Goal: Task Accomplishment & Management: Use online tool/utility

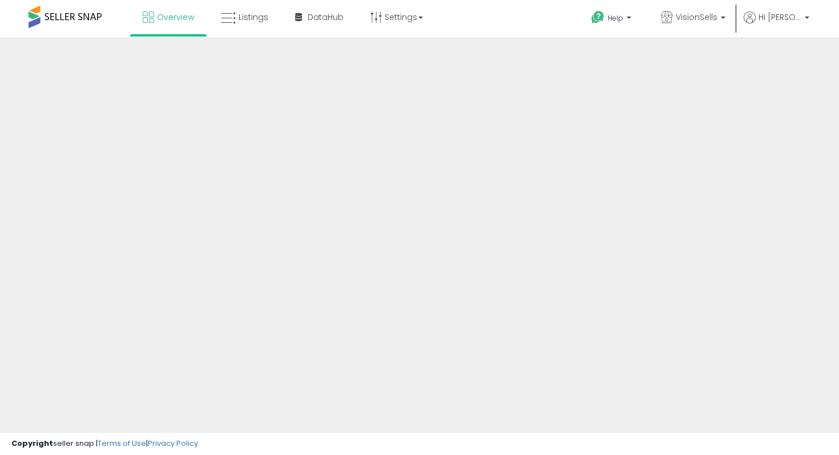
click at [456, 14] on div "Overview Listings" at bounding box center [267, 24] width 553 height 49
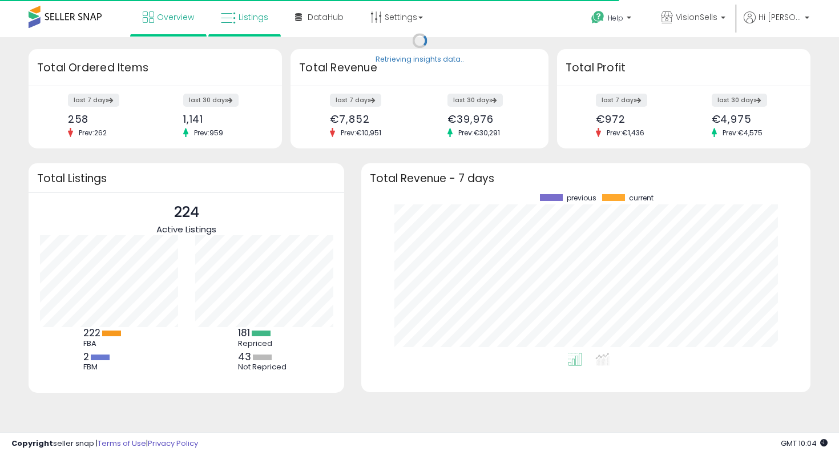
scroll to position [159, 426]
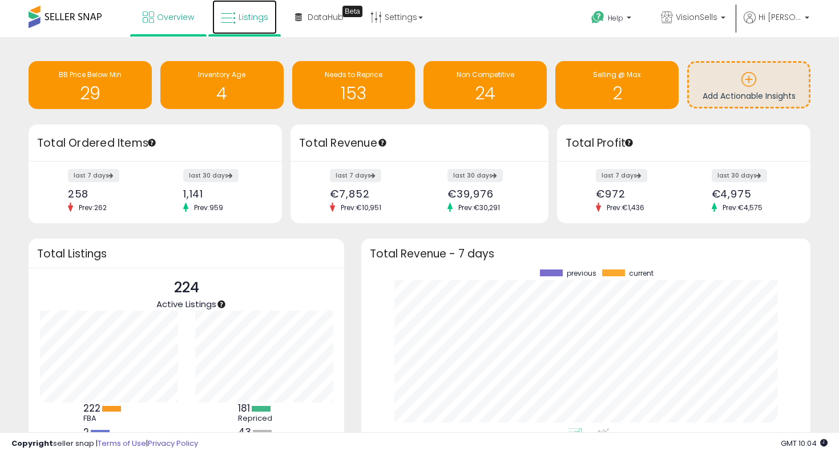
click at [257, 30] on link "Listings" at bounding box center [244, 17] width 64 height 34
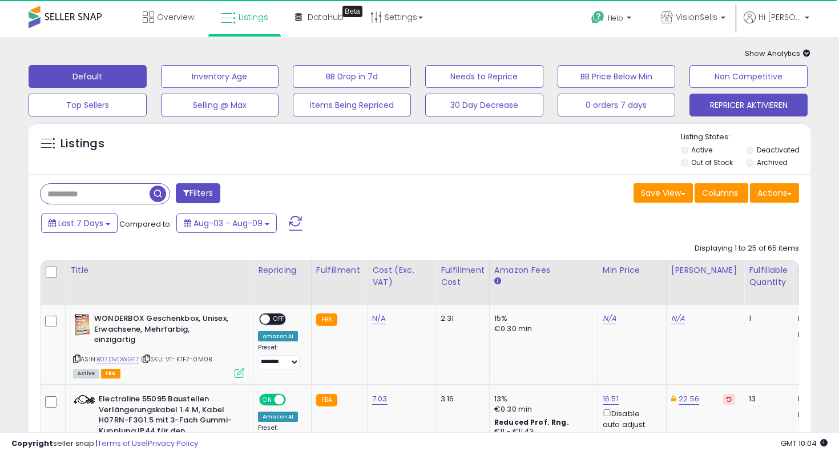
click at [279, 88] on button "REPRICER AKTIVIEREN" at bounding box center [220, 76] width 118 height 23
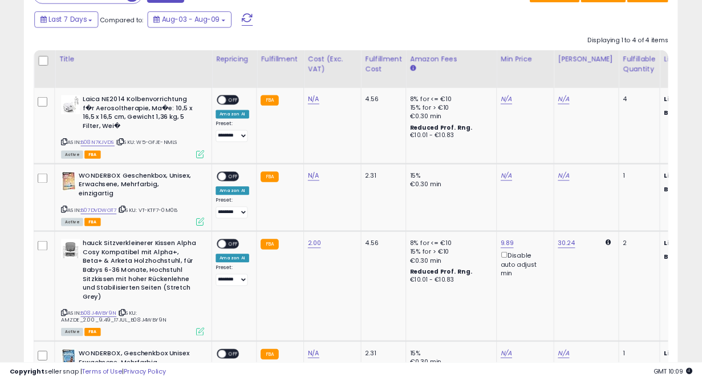
scroll to position [207, 0]
